Goal: Information Seeking & Learning: Learn about a topic

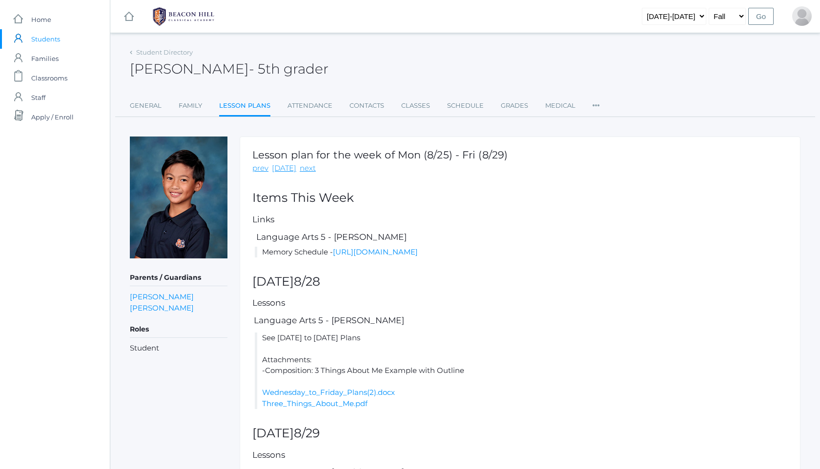
scroll to position [191, 0]
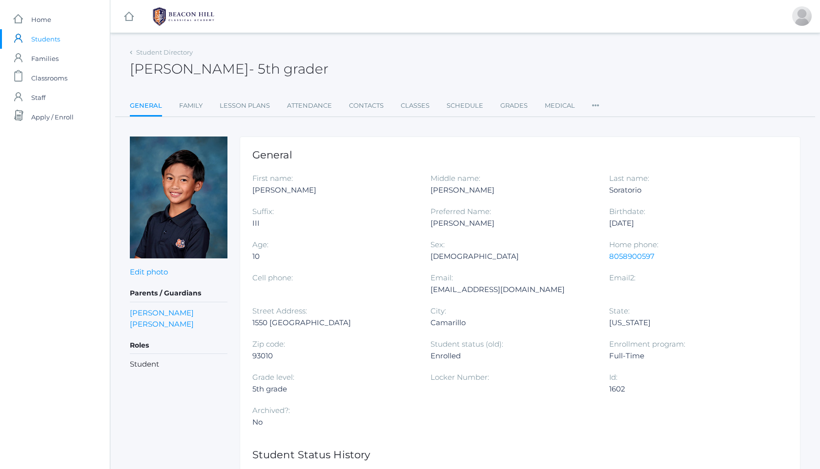
click at [165, 8] on img at bounding box center [183, 16] width 73 height 24
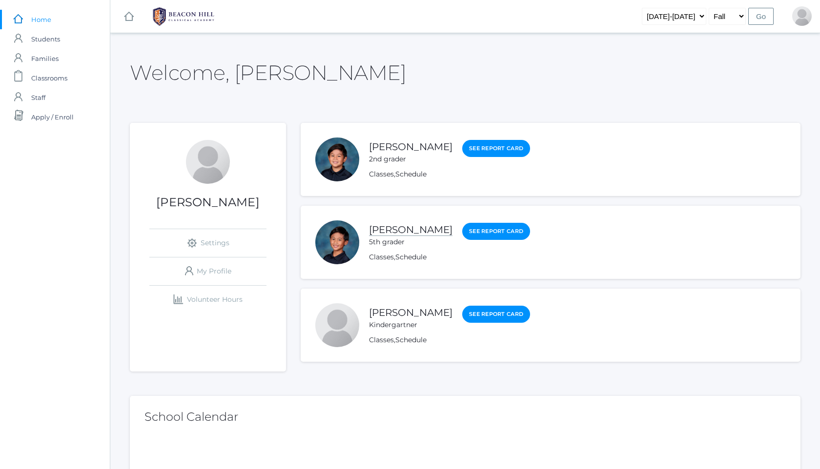
click at [401, 228] on link "[PERSON_NAME]" at bounding box center [410, 230] width 83 height 12
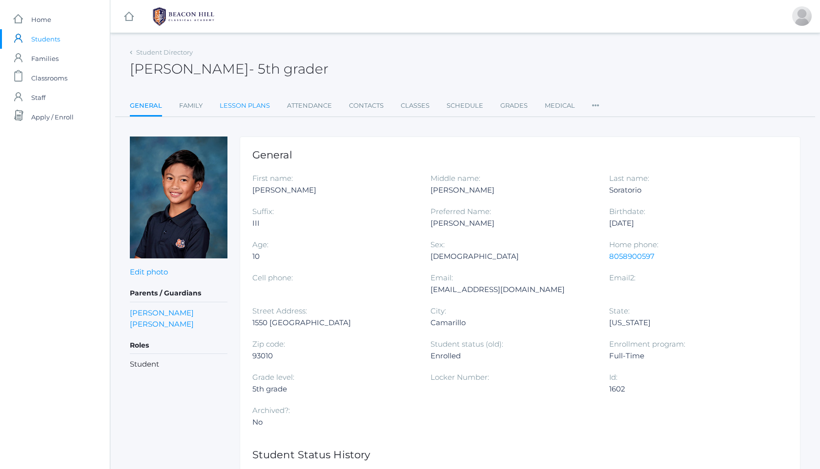
click at [244, 106] on link "Lesson Plans" at bounding box center [245, 106] width 50 height 20
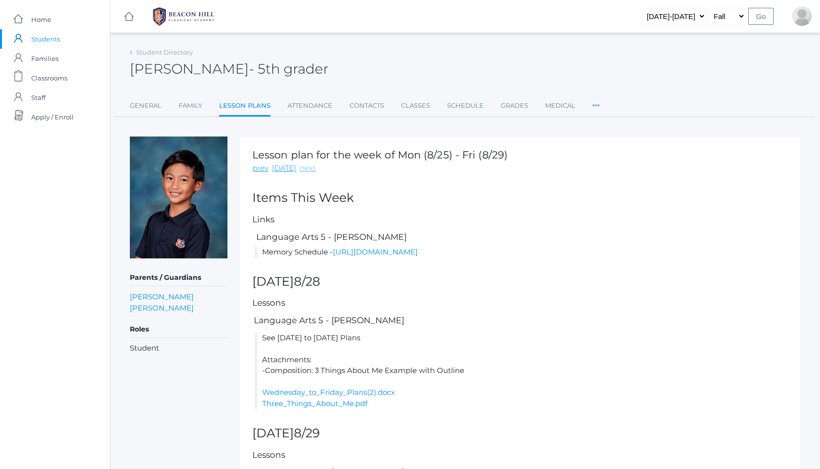
click at [303, 170] on link "next" at bounding box center [308, 168] width 16 height 11
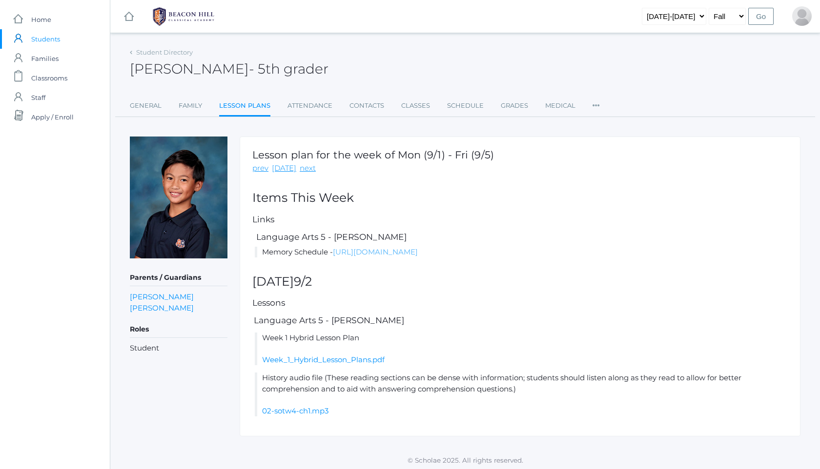
click at [390, 255] on link "[URL][DOMAIN_NAME]" at bounding box center [375, 251] width 85 height 9
click at [338, 364] on link "Week_1_Hybrid_Lesson_Plans.pdf" at bounding box center [323, 359] width 122 height 9
